Goal: Information Seeking & Learning: Learn about a topic

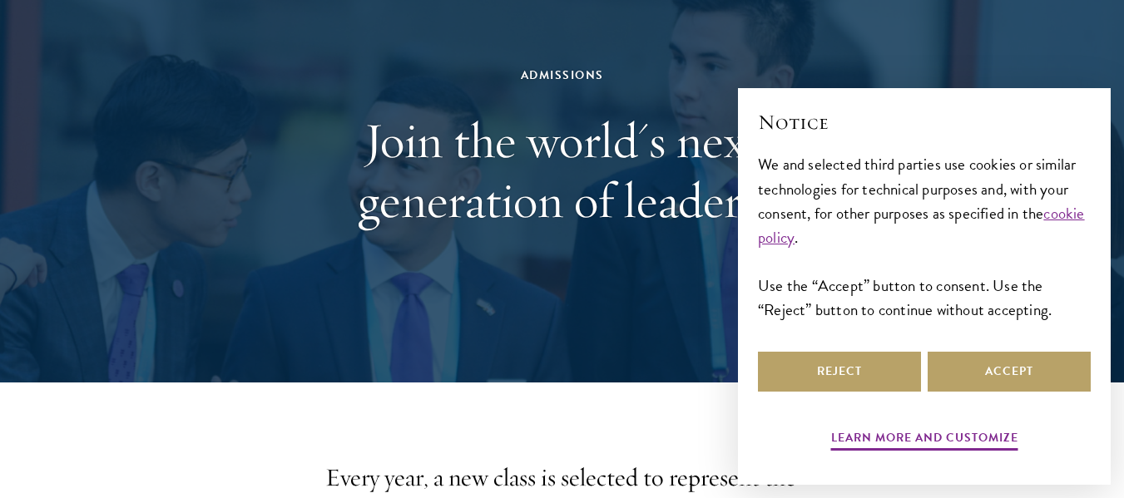
scroll to position [134, 0]
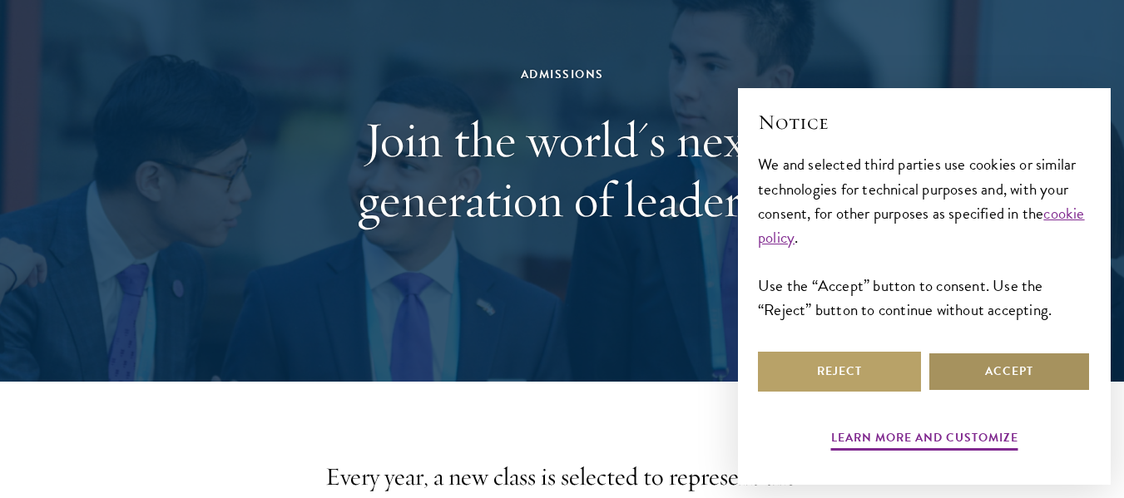
click at [1046, 374] on button "Accept" at bounding box center [1009, 372] width 163 height 40
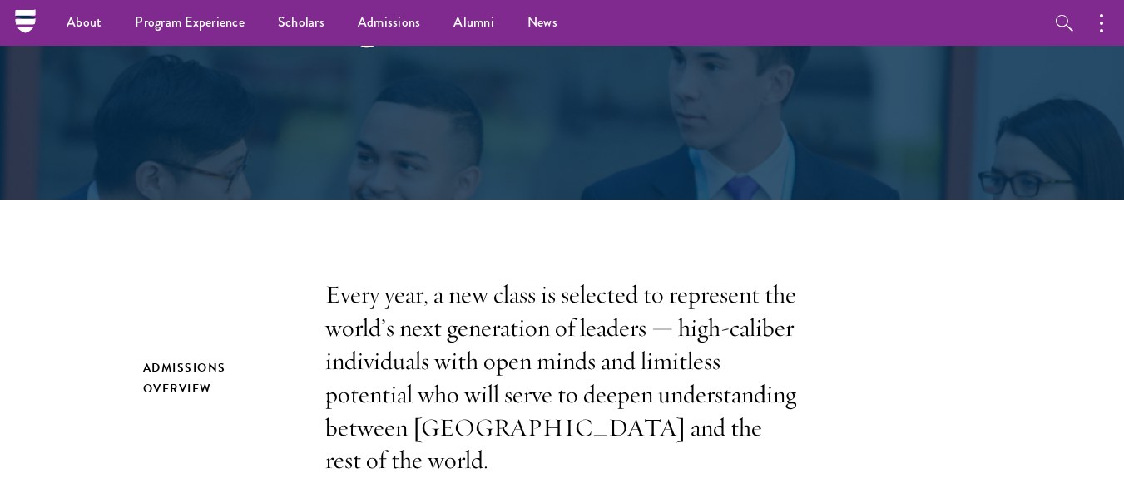
scroll to position [0, 0]
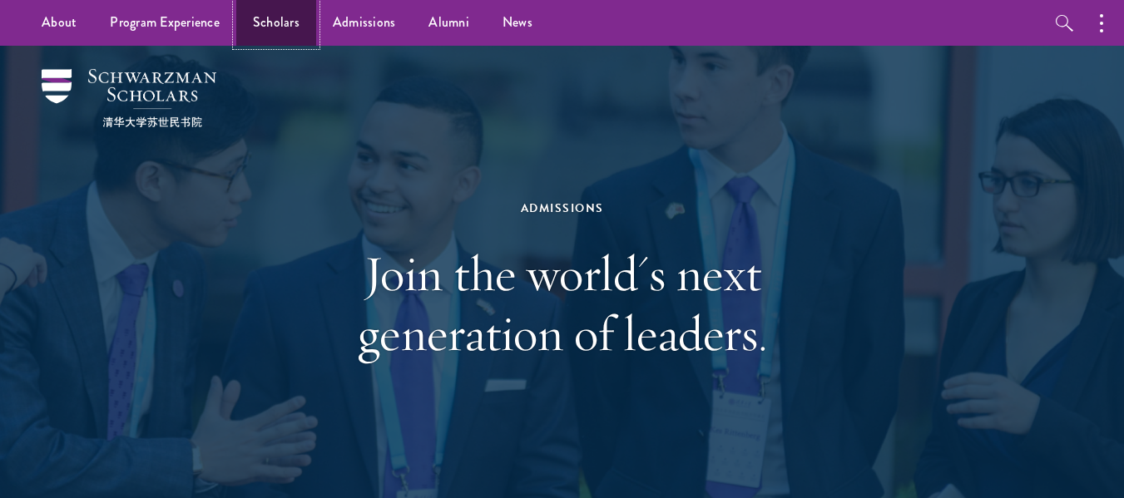
click at [260, 37] on link "Scholars" at bounding box center [276, 23] width 80 height 46
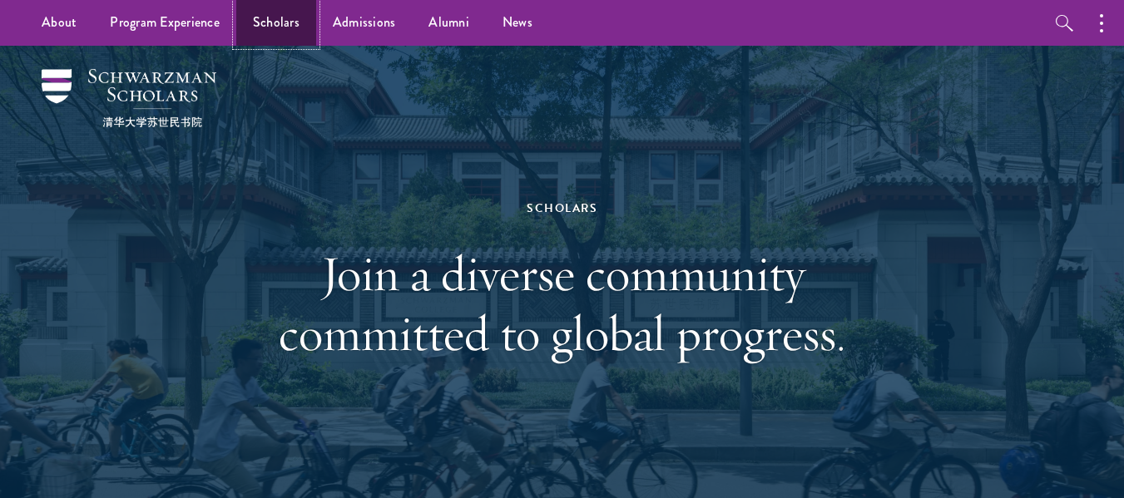
click at [290, 19] on link "Scholars" at bounding box center [276, 23] width 80 height 46
